Goal: Task Accomplishment & Management: Use online tool/utility

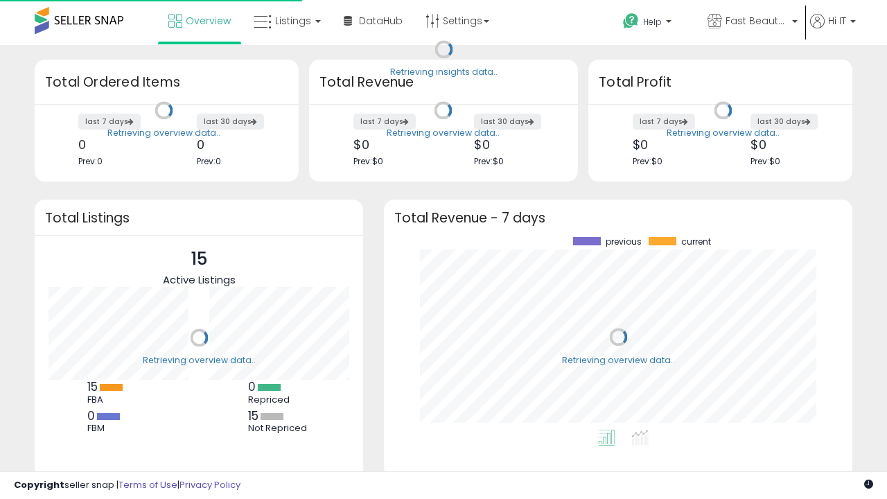
scroll to position [193, 441]
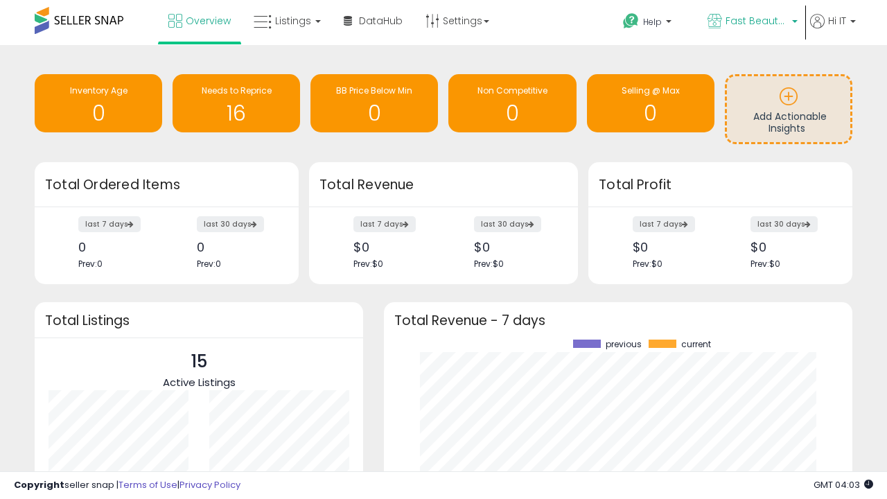
click at [751, 22] on span "Fast Beauty ([GEOGRAPHIC_DATA])" at bounding box center [757, 21] width 62 height 14
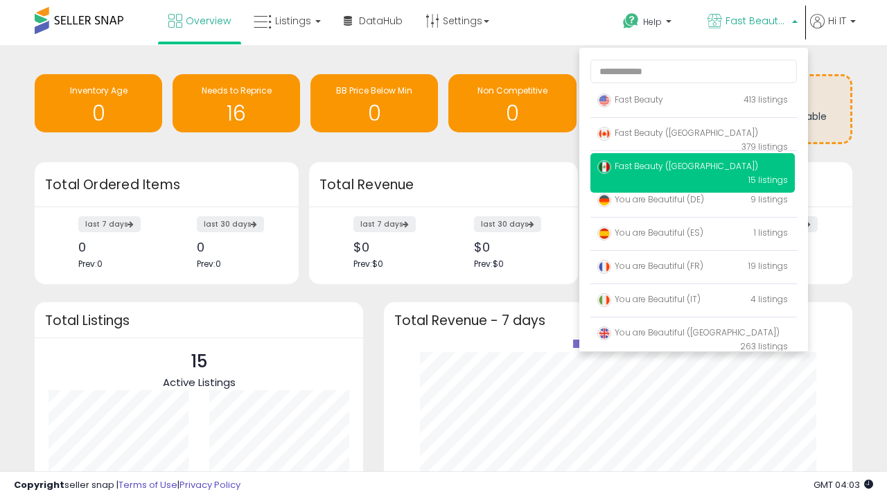
click at [692, 135] on span "Fast Beauty ([GEOGRAPHIC_DATA])" at bounding box center [677, 133] width 161 height 12
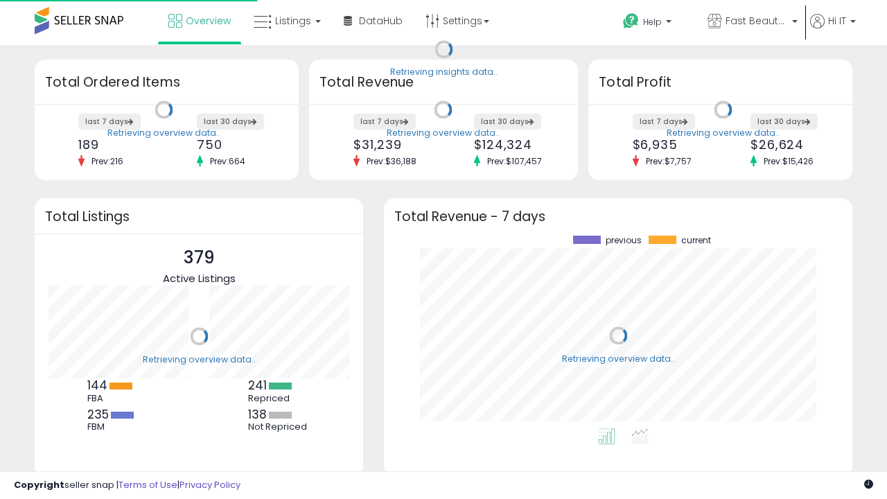
scroll to position [193, 441]
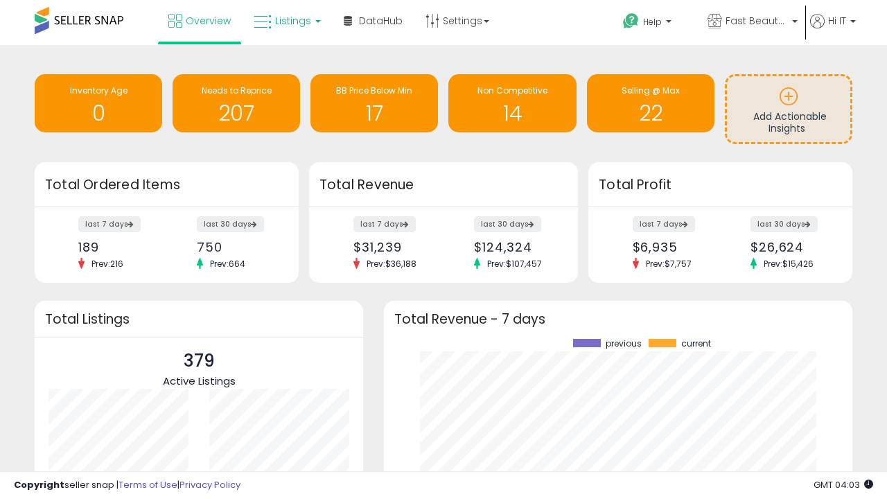
click at [285, 21] on span "Listings" at bounding box center [293, 21] width 36 height 14
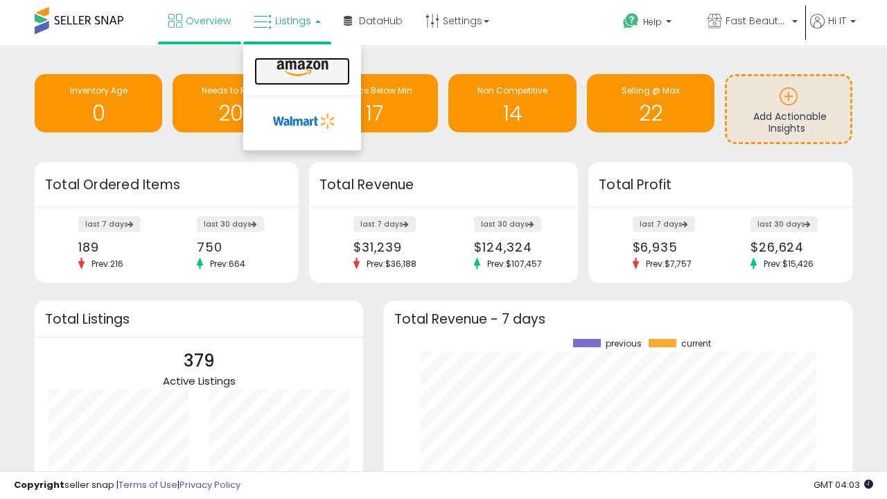
click at [301, 69] on icon at bounding box center [302, 69] width 60 height 18
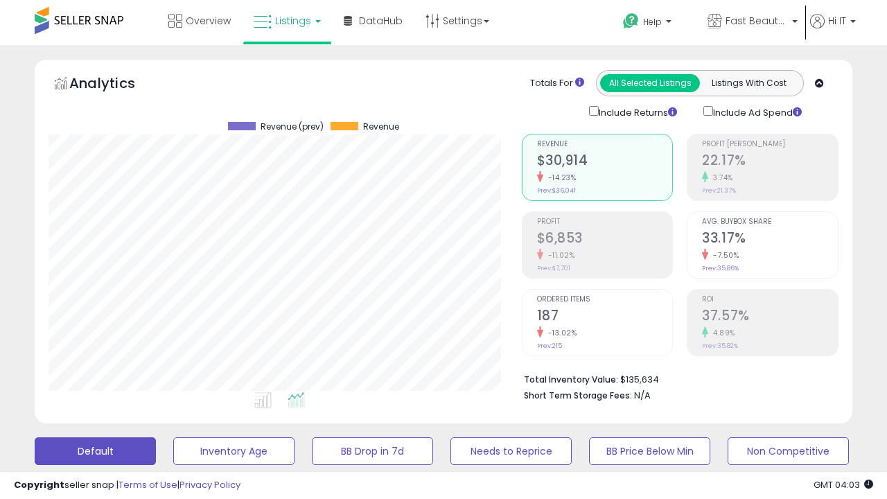
scroll to position [377, 0]
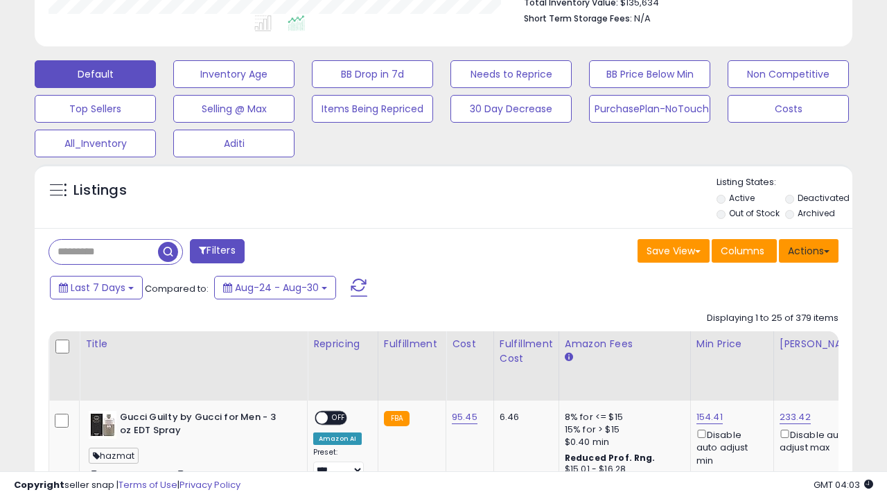
click at [809, 249] on button "Actions" at bounding box center [809, 251] width 60 height 24
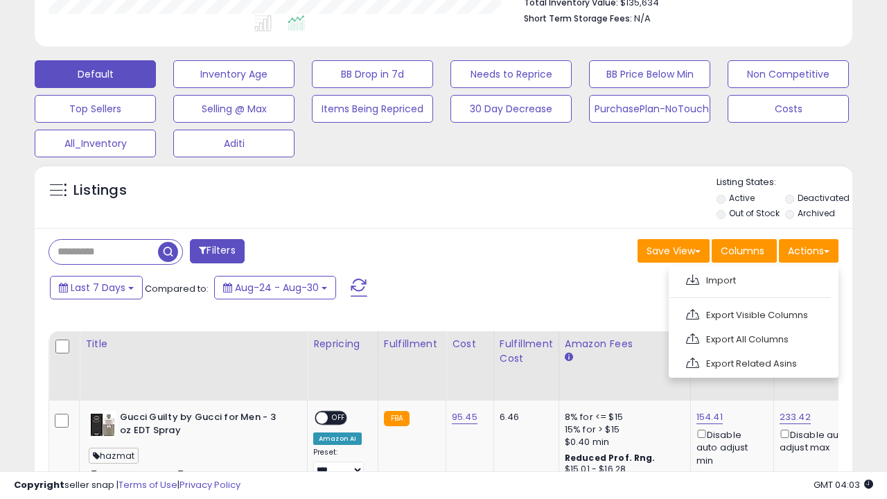
click at [692, 278] on span at bounding box center [692, 279] width 13 height 10
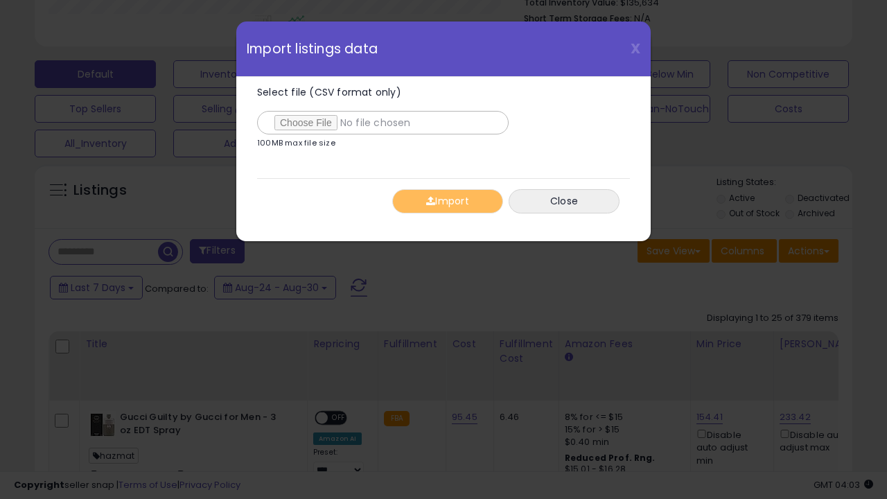
type input "**********"
click at [447, 201] on button "Import" at bounding box center [447, 201] width 111 height 24
